Goal: Navigation & Orientation: Find specific page/section

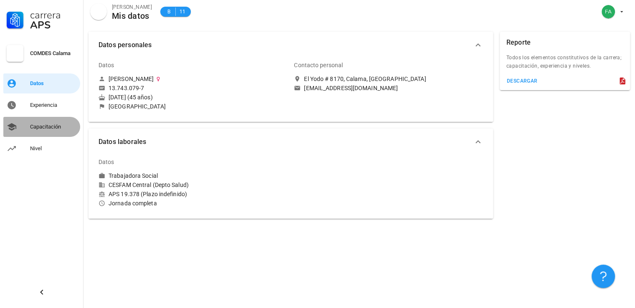
click at [63, 126] on div "Capacitación" at bounding box center [53, 127] width 47 height 7
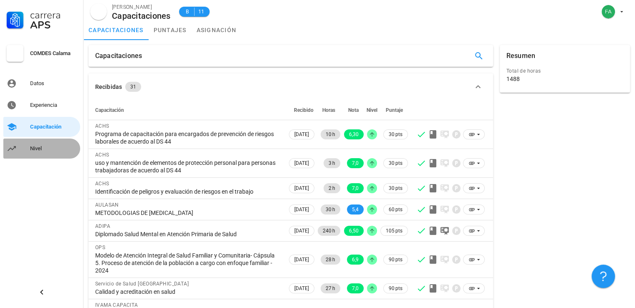
click at [35, 149] on div "Nivel" at bounding box center [53, 148] width 47 height 7
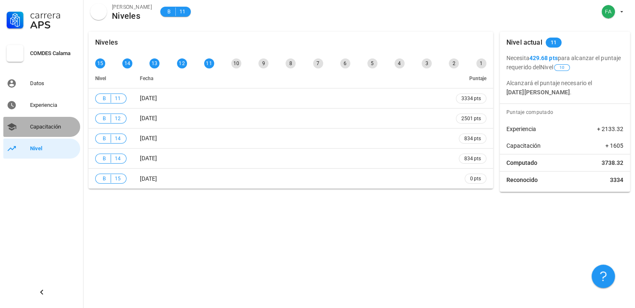
click at [63, 134] on link "Capacitación" at bounding box center [41, 127] width 77 height 20
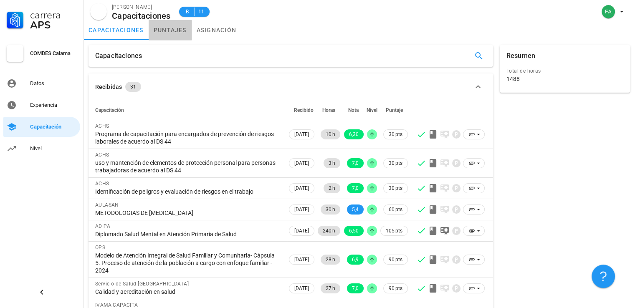
click at [169, 32] on link "puntajes" at bounding box center [170, 30] width 43 height 20
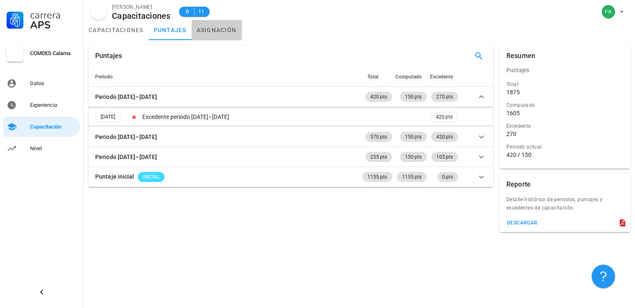
click at [216, 30] on link "asignación" at bounding box center [217, 30] width 50 height 20
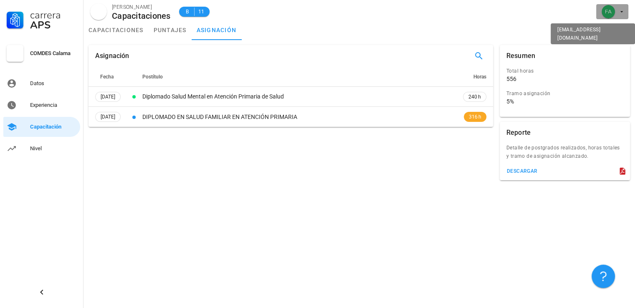
click at [621, 15] on icon "button" at bounding box center [621, 11] width 7 height 7
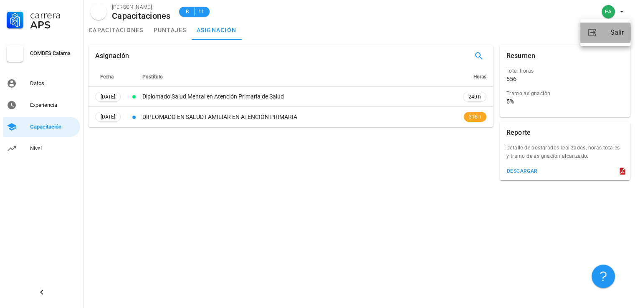
click at [610, 28] on div "Salir" at bounding box center [616, 32] width 13 height 17
